Goal: Contribute content: Add original content to the website for others to see

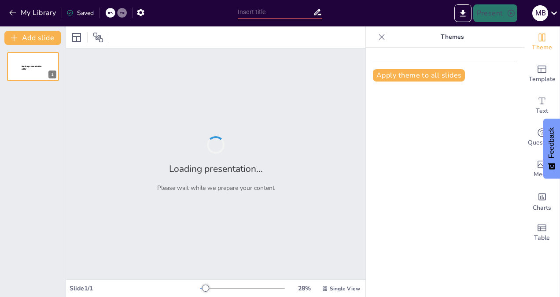
type input "la hora en relojes digitales y análogos"
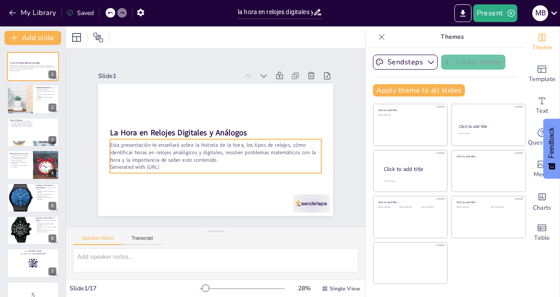
checkbox input "true"
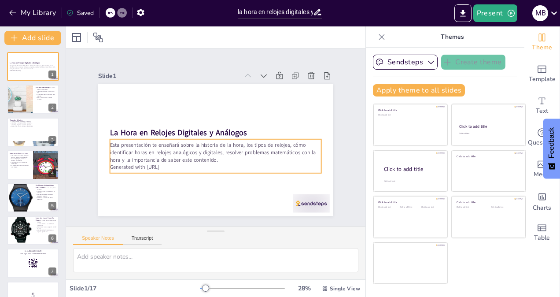
checkbox input "true"
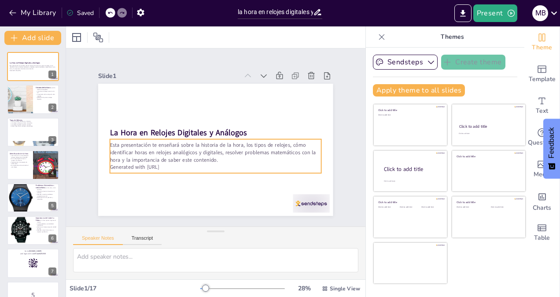
checkbox input "true"
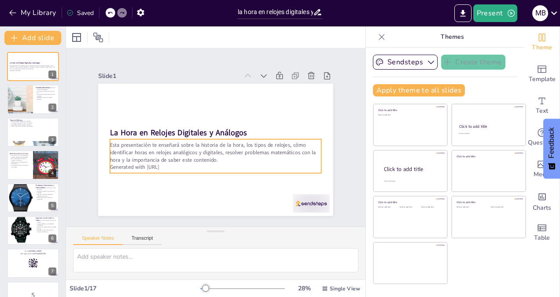
checkbox input "true"
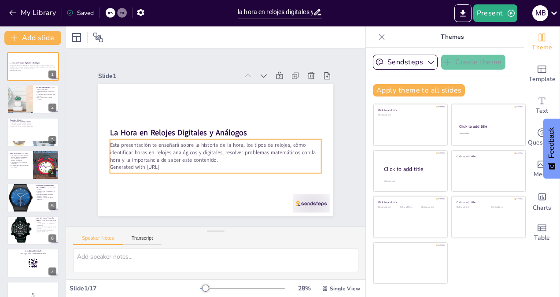
checkbox input "true"
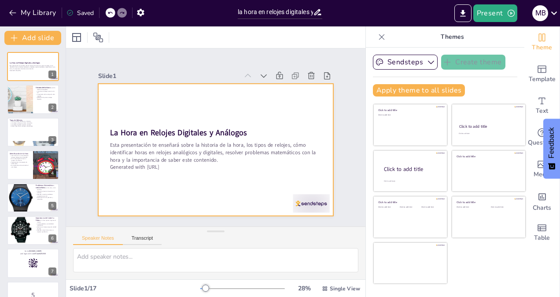
checkbox input "true"
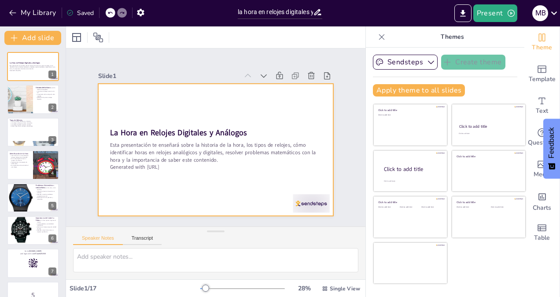
checkbox input "true"
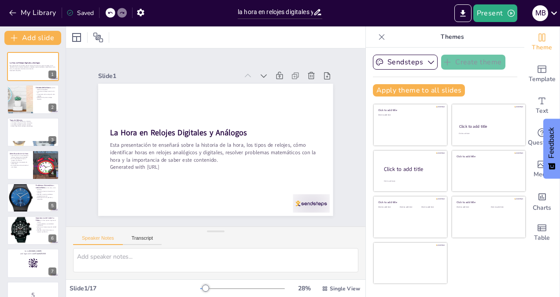
checkbox input "true"
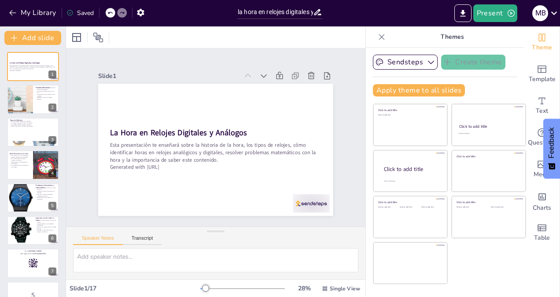
checkbox input "true"
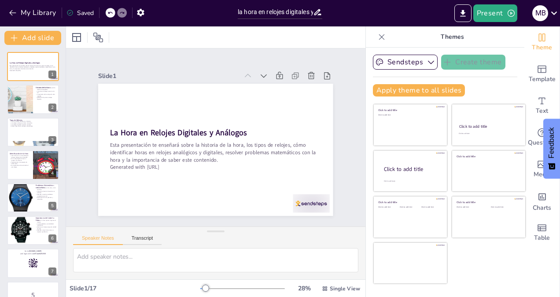
checkbox input "true"
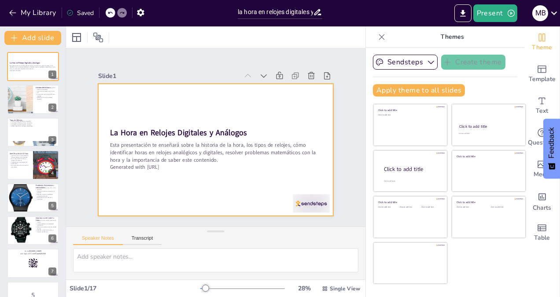
checkbox input "true"
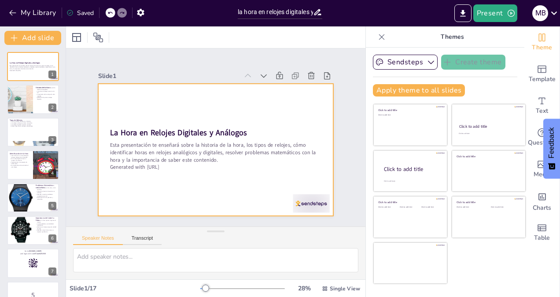
checkbox input "true"
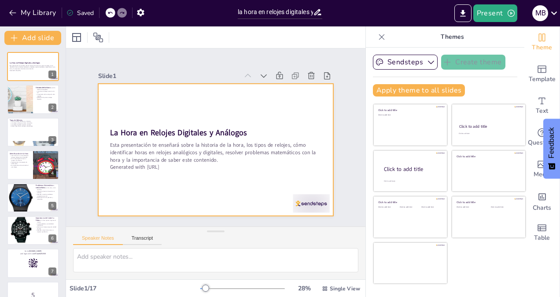
checkbox input "true"
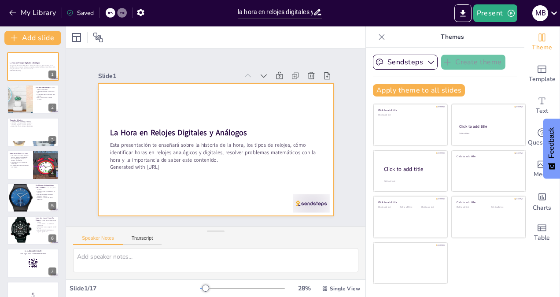
checkbox input "true"
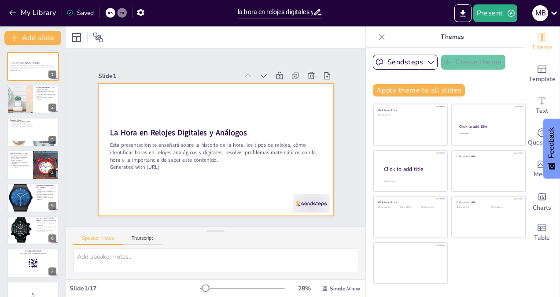
checkbox input "true"
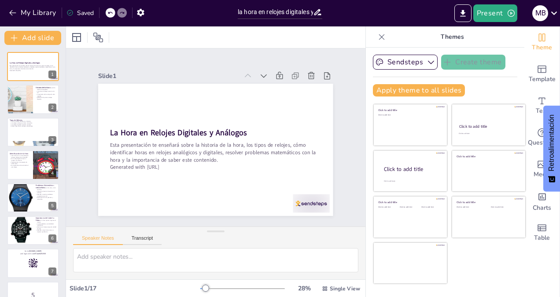
checkbox input "true"
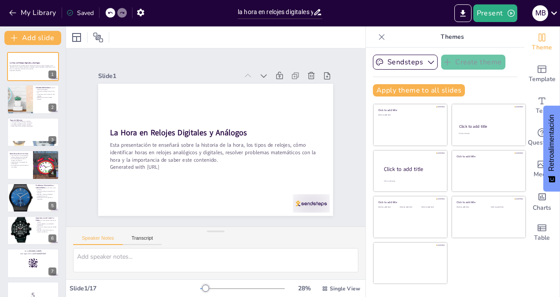
checkbox input "true"
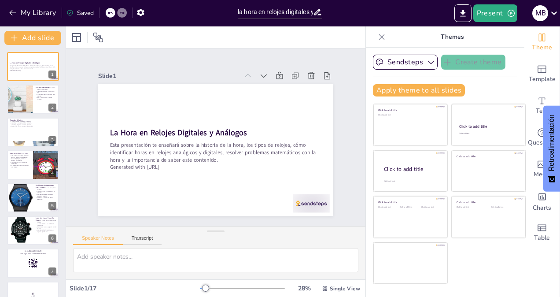
checkbox input "true"
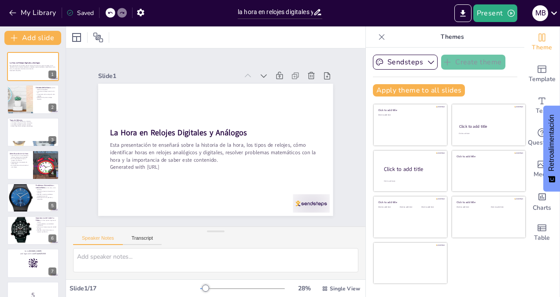
checkbox input "true"
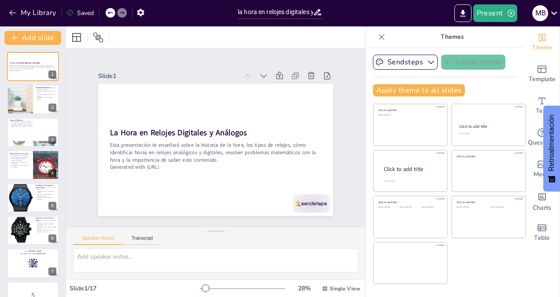
checkbox input "true"
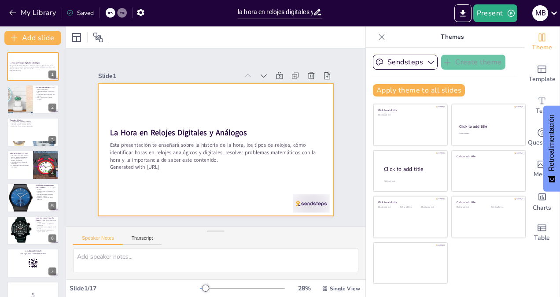
checkbox input "true"
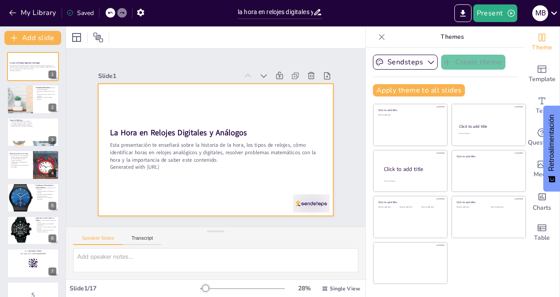
checkbox input "true"
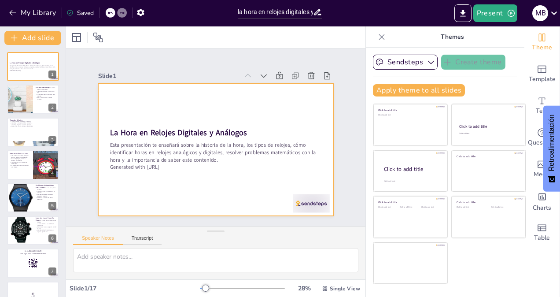
checkbox input "true"
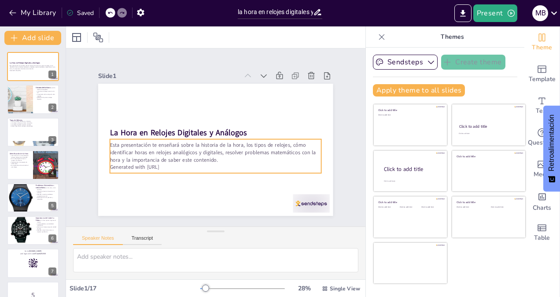
checkbox input "true"
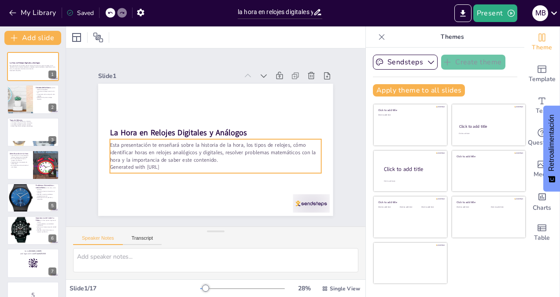
checkbox input "true"
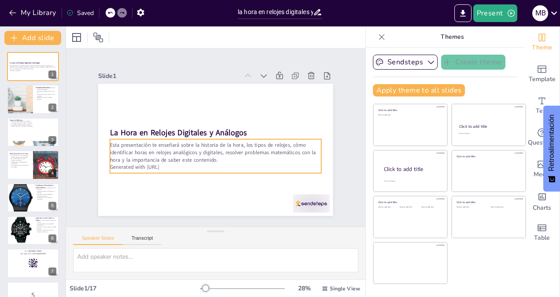
checkbox input "true"
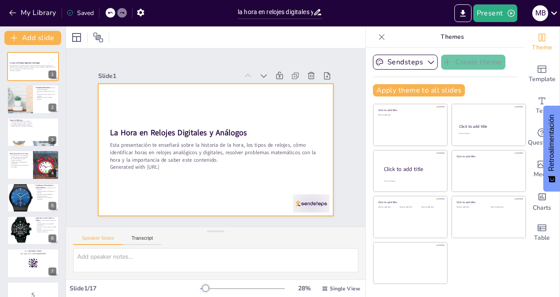
checkbox input "true"
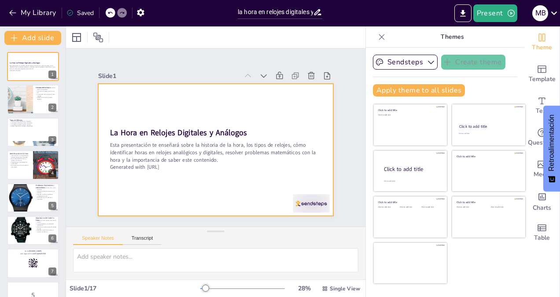
checkbox input "true"
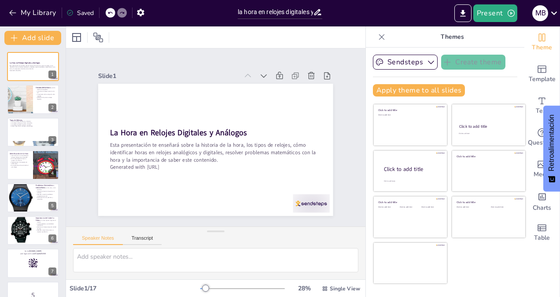
checkbox input "true"
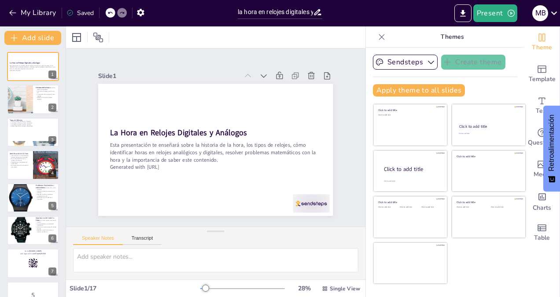
checkbox input "true"
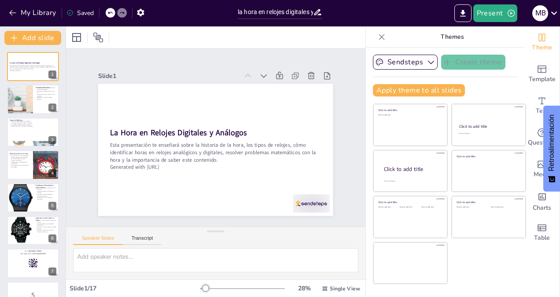
checkbox input "true"
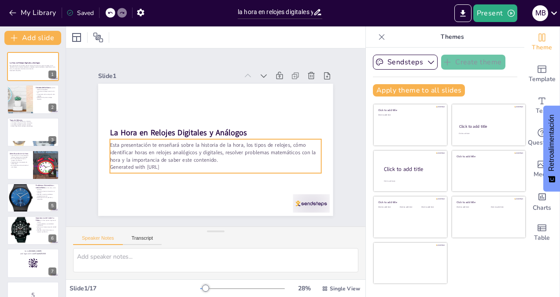
checkbox input "true"
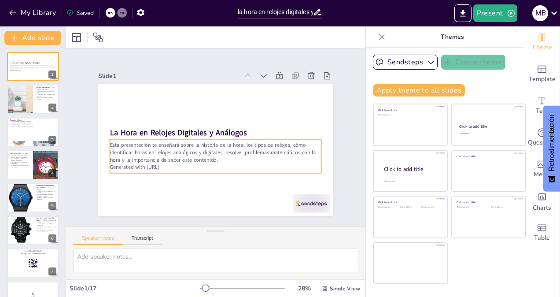
checkbox input "true"
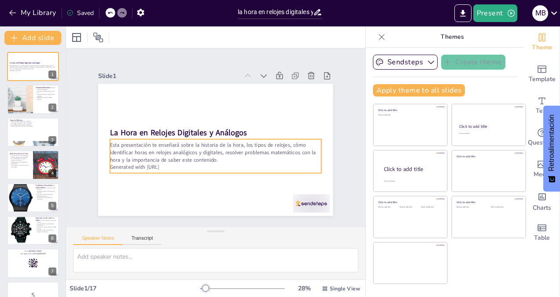
checkbox input "true"
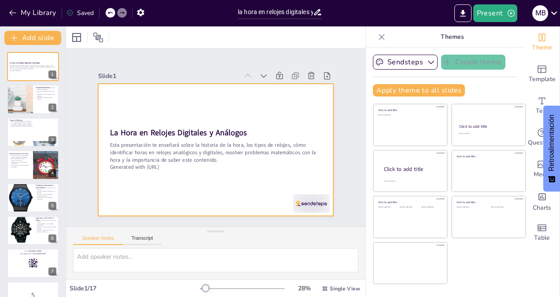
checkbox input "true"
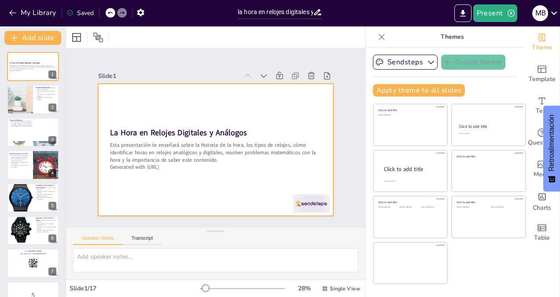
checkbox input "true"
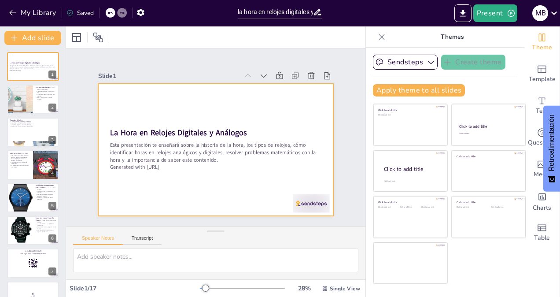
checkbox input "true"
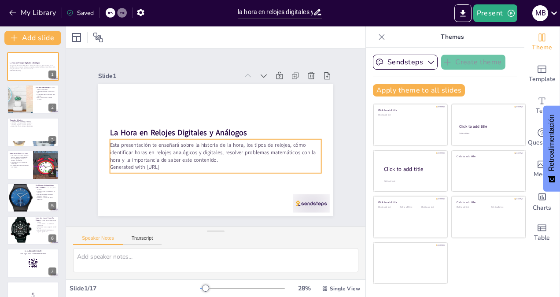
checkbox input "true"
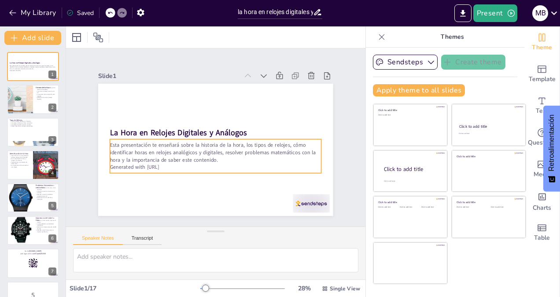
checkbox input "true"
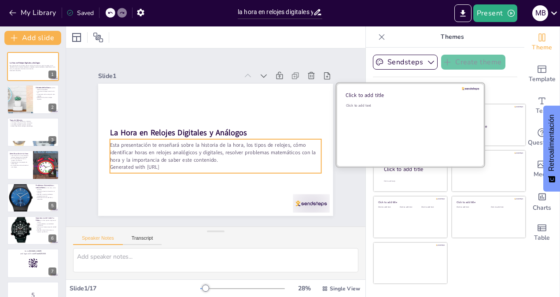
checkbox input "true"
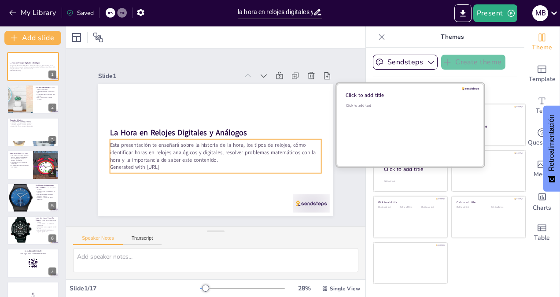
checkbox input "true"
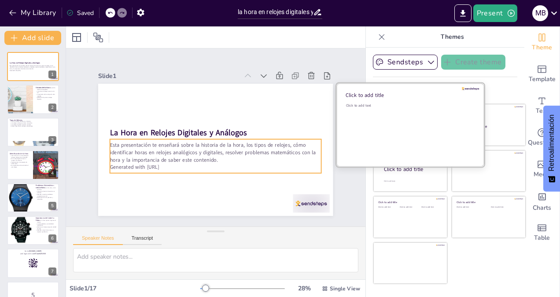
checkbox input "true"
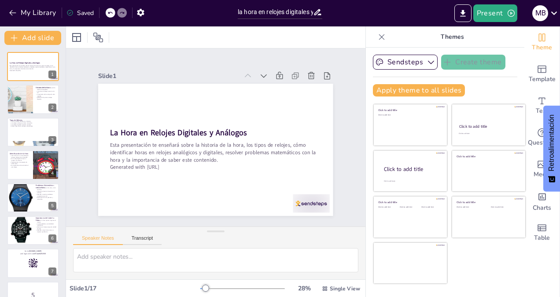
checkbox input "true"
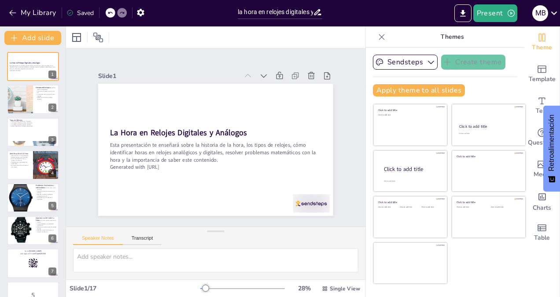
checkbox input "true"
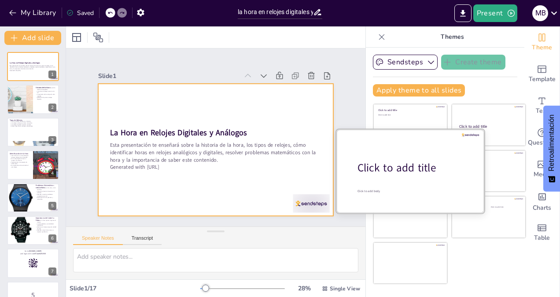
checkbox input "true"
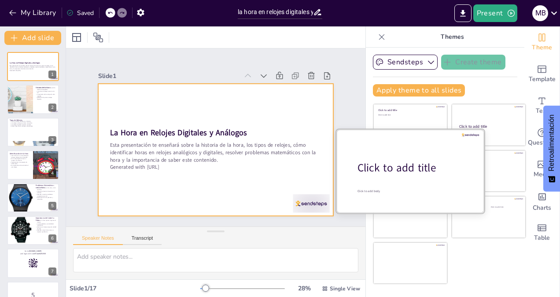
checkbox input "true"
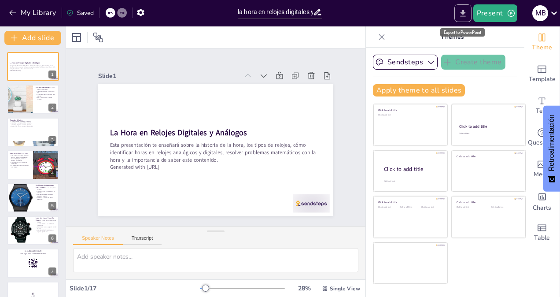
click at [464, 13] on icon "Export to PowerPoint" at bounding box center [462, 13] width 5 height 7
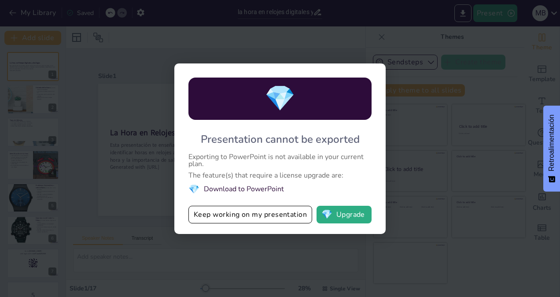
click at [381, 152] on div "💎 Presentation cannot be exported Exporting to PowerPoint is not available in y…" at bounding box center [279, 148] width 211 height 170
click at [459, 38] on div "💎 Presentation cannot be exported Exporting to PowerPoint is not available in y…" at bounding box center [280, 148] width 560 height 297
click at [342, 214] on button "💎 Upgrade" at bounding box center [344, 215] width 55 height 18
checkbox input "true"
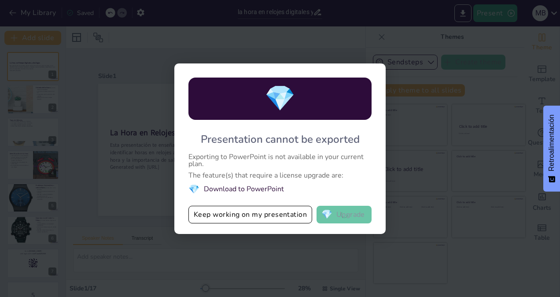
checkbox input "true"
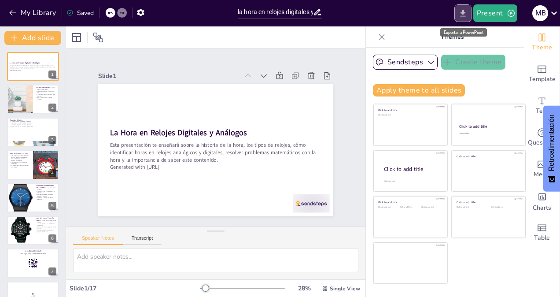
click at [462, 11] on icon "Export to PowerPoint" at bounding box center [463, 13] width 9 height 9
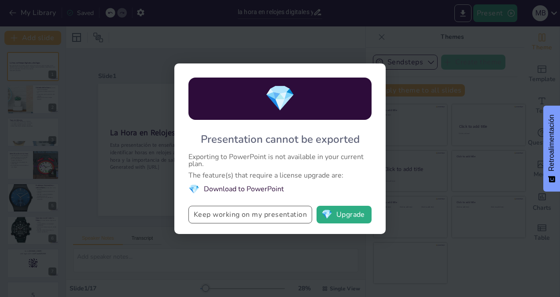
click at [248, 213] on button "Keep working on my presentation" at bounding box center [251, 215] width 124 height 18
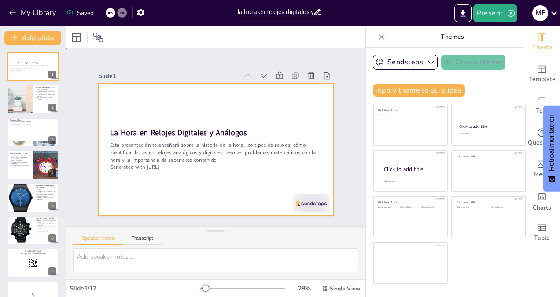
click at [255, 106] on div at bounding box center [205, 144] width 232 height 270
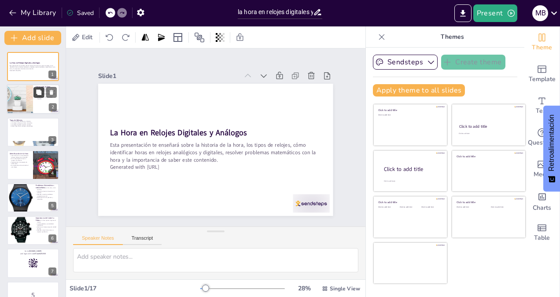
click at [35, 95] on button at bounding box center [38, 92] width 11 height 11
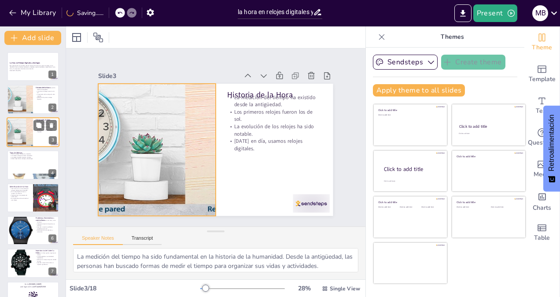
click at [27, 131] on div at bounding box center [20, 132] width 74 height 30
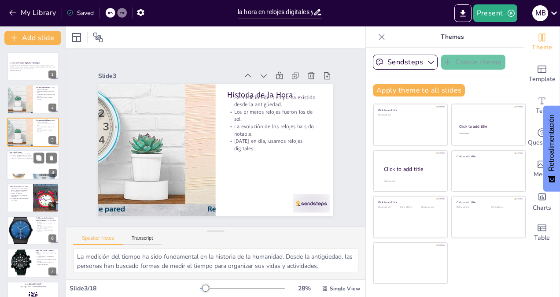
click at [31, 156] on p "Los relojes analógicos utilizan manecillas." at bounding box center [33, 156] width 48 height 2
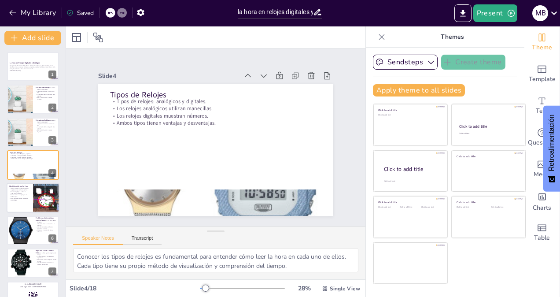
click at [28, 195] on p "Practicaremos con ejemplos de ambos tipos." at bounding box center [19, 195] width 21 height 3
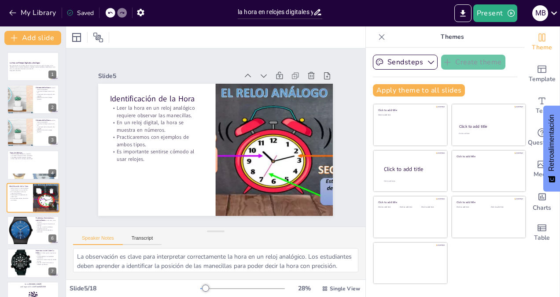
scroll to position [26, 0]
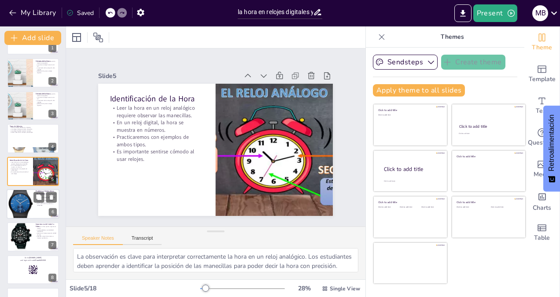
click at [33, 209] on div at bounding box center [20, 204] width 30 height 30
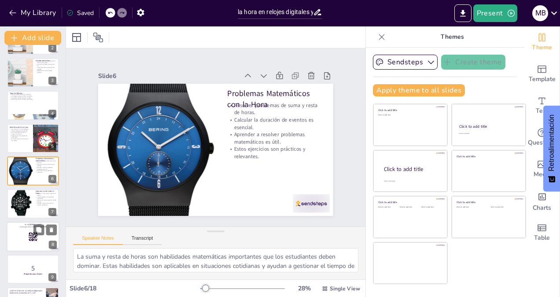
click at [25, 233] on div at bounding box center [33, 237] width 53 height 30
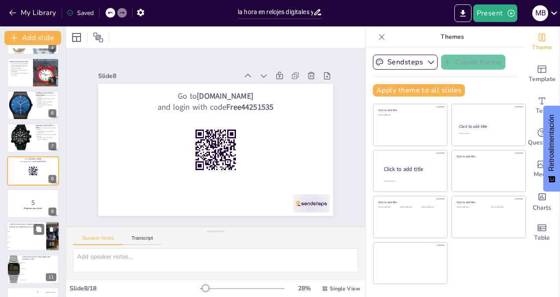
scroll to position [213, 0]
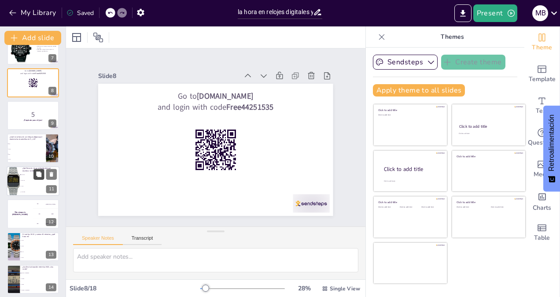
click at [35, 178] on button at bounding box center [38, 174] width 11 height 11
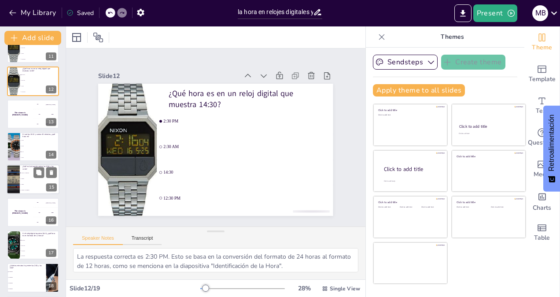
scroll to position [381, 0]
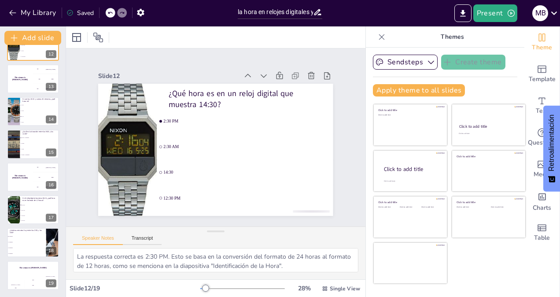
click at [377, 38] on icon at bounding box center [381, 37] width 9 height 9
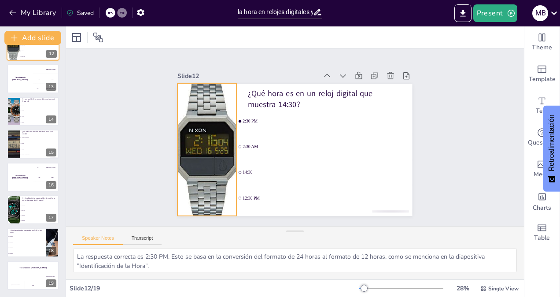
scroll to position [205, 0]
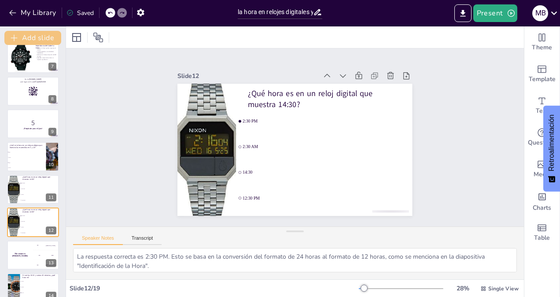
click at [40, 38] on button "Add slide" at bounding box center [32, 38] width 57 height 14
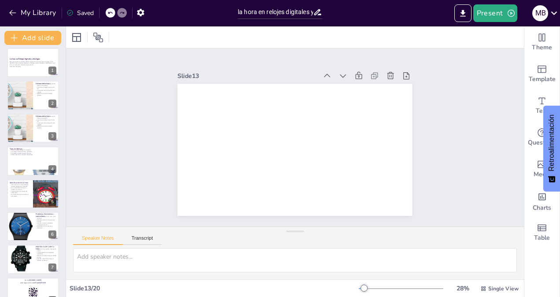
scroll to position [0, 0]
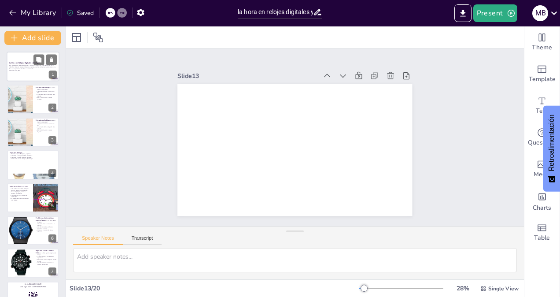
click at [37, 69] on p "Esta presentación te enseñará sobre la historia de la hora, los tipos de reloje…" at bounding box center [33, 67] width 48 height 5
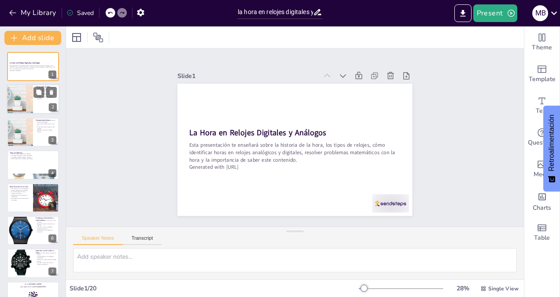
click at [34, 104] on div at bounding box center [33, 100] width 53 height 30
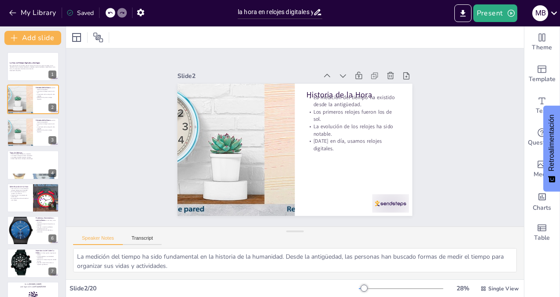
click at [79, 11] on div "Saved" at bounding box center [80, 13] width 27 height 8
click at [83, 13] on div "Saved" at bounding box center [80, 13] width 27 height 8
click at [493, 13] on button "Present" at bounding box center [496, 13] width 44 height 18
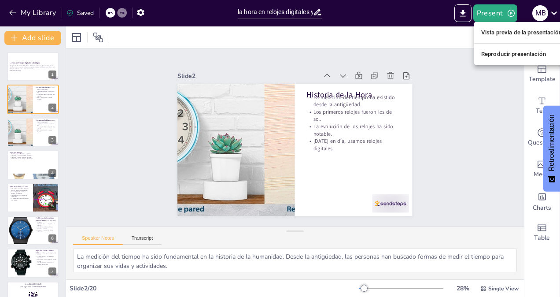
click at [460, 13] on div at bounding box center [280, 148] width 560 height 297
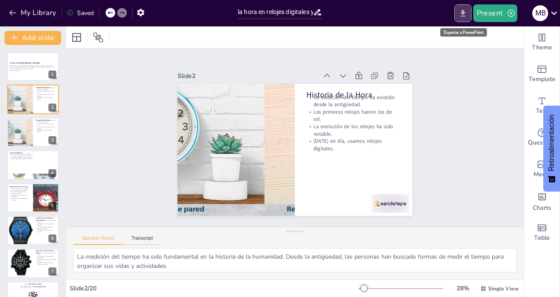
click at [467, 15] on icon "Export to PowerPoint" at bounding box center [463, 13] width 9 height 9
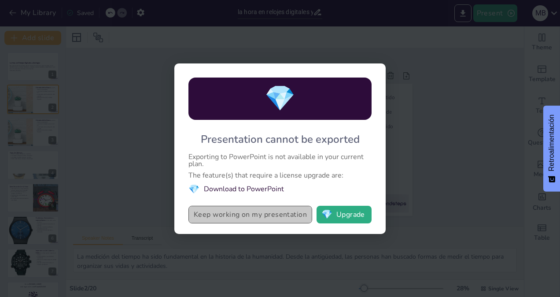
click at [283, 214] on button "Keep working on my presentation" at bounding box center [251, 215] width 124 height 18
